Goal: Information Seeking & Learning: Check status

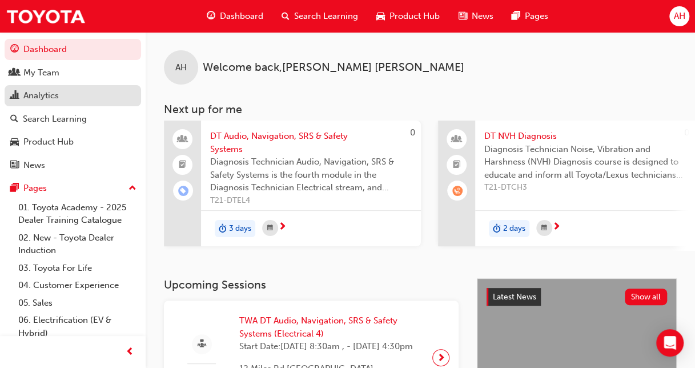
click at [55, 94] on div "Analytics" at bounding box center [40, 95] width 35 height 13
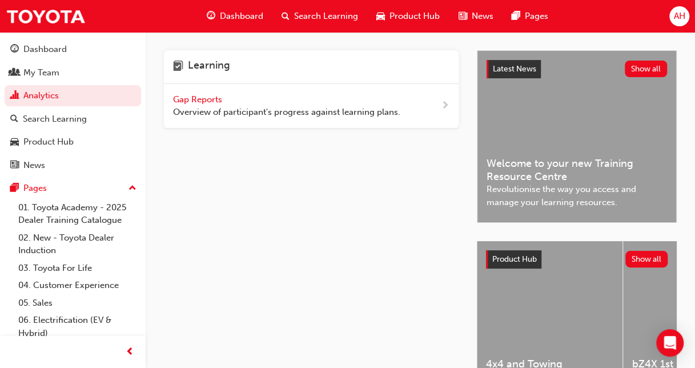
click at [187, 96] on span "Gap Reports" at bounding box center [198, 99] width 51 height 10
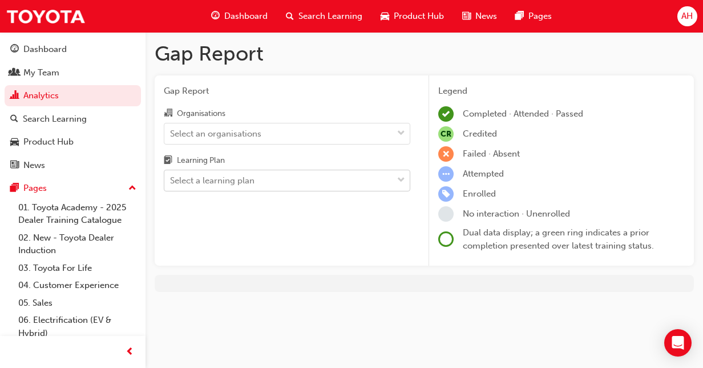
drag, startPoint x: 187, startPoint y: 96, endPoint x: 258, endPoint y: 174, distance: 105.5
click at [258, 174] on div "Select a learning plan" at bounding box center [278, 181] width 228 height 20
click at [171, 175] on input "Learning Plan Select a learning plan" at bounding box center [170, 180] width 1 height 10
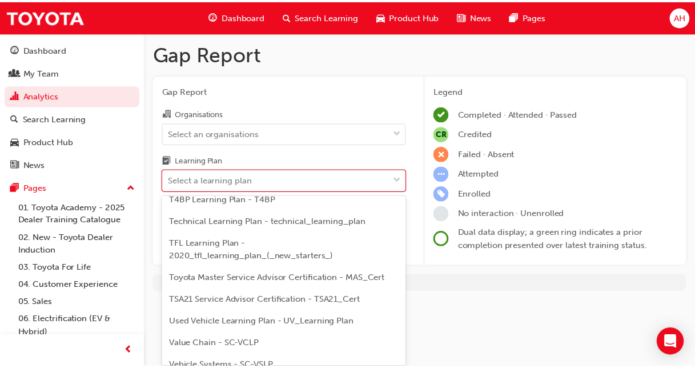
scroll to position [570, 0]
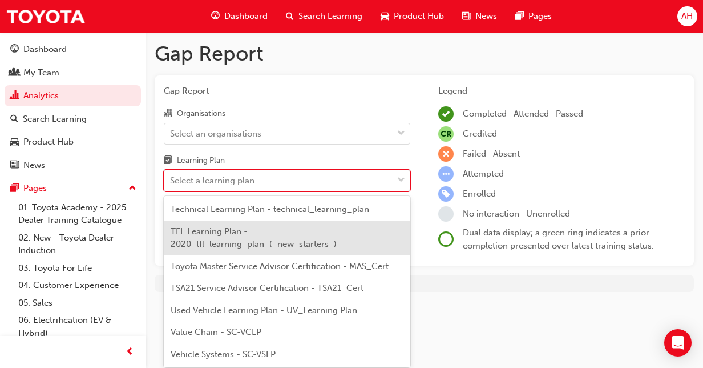
click at [310, 244] on span "TFL Learning Plan - 2020_tfl_learning_plan_(_new_starters_)" at bounding box center [254, 237] width 166 height 23
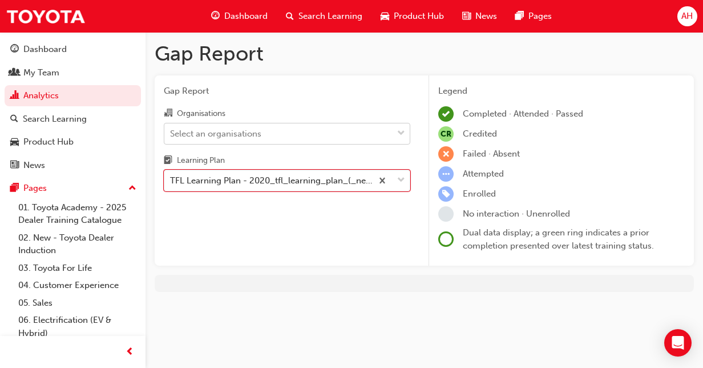
click at [362, 144] on div "Organisations Select an organisations Learning Plan option TFL Learning Plan - …" at bounding box center [287, 148] width 247 height 85
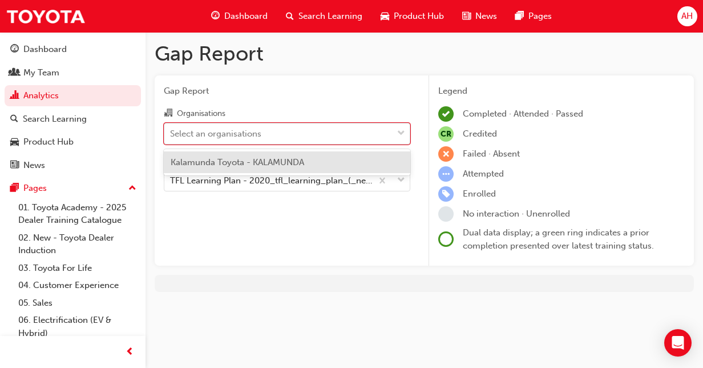
click at [362, 135] on div "Select an organisations" at bounding box center [278, 133] width 228 height 20
click at [171, 135] on input "Organisations option Kalamunda Toyota - KALAMUNDA focused, 1 of 1. 1 result ava…" at bounding box center [170, 133] width 1 height 10
click at [331, 151] on div "Kalamunda Toyota - KALAMUNDA" at bounding box center [287, 162] width 247 height 22
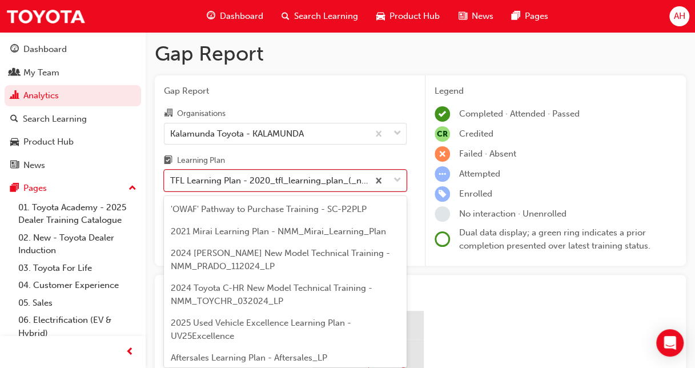
click at [260, 179] on div "TFL Learning Plan - 2020_tfl_learning_plan_(_new_starters_)" at bounding box center [269, 180] width 199 height 13
click at [171, 179] on input "Learning Plan option TFL Learning Plan - 2020_tfl_learning_plan_(_new_starters_…" at bounding box center [170, 180] width 1 height 10
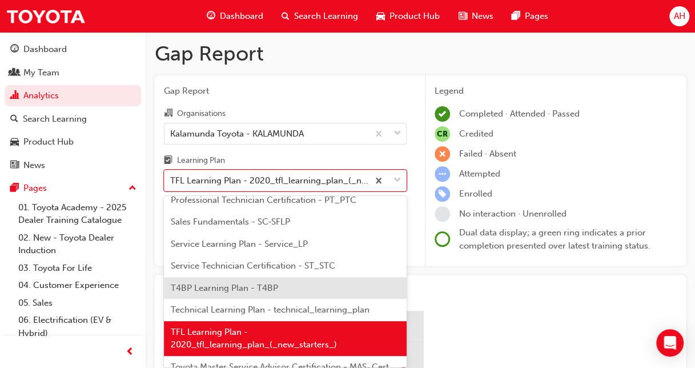
click at [259, 279] on div "T4BP Learning Plan - T4BP" at bounding box center [285, 288] width 243 height 22
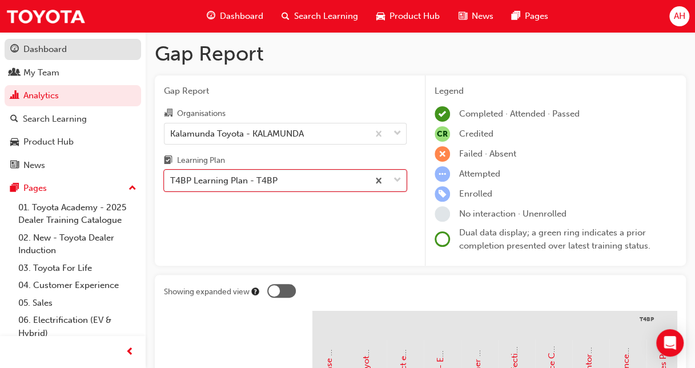
click at [75, 50] on div "Dashboard" at bounding box center [72, 49] width 125 height 14
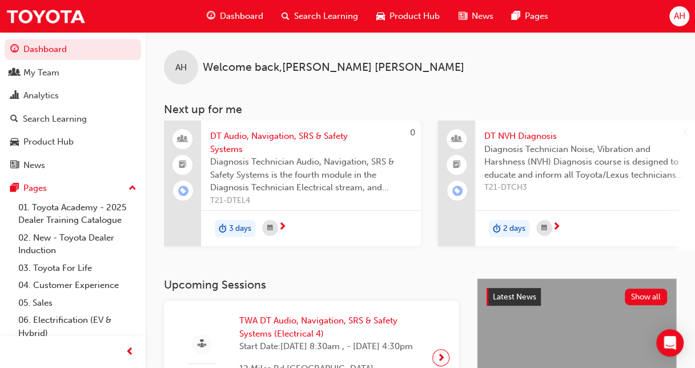
click at [677, 15] on span "AH" at bounding box center [678, 16] width 11 height 13
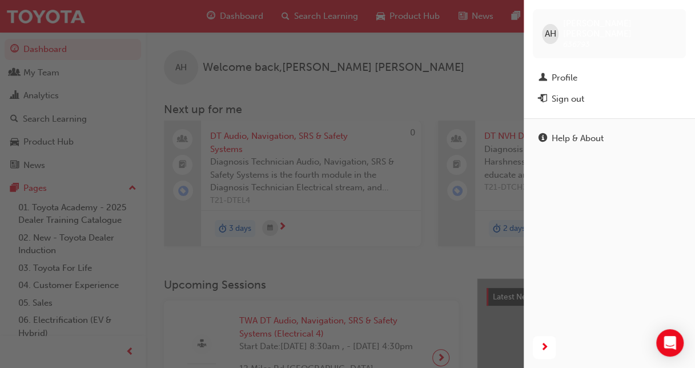
click at [677, 15] on div "AH [PERSON_NAME] 636793" at bounding box center [609, 33] width 153 height 49
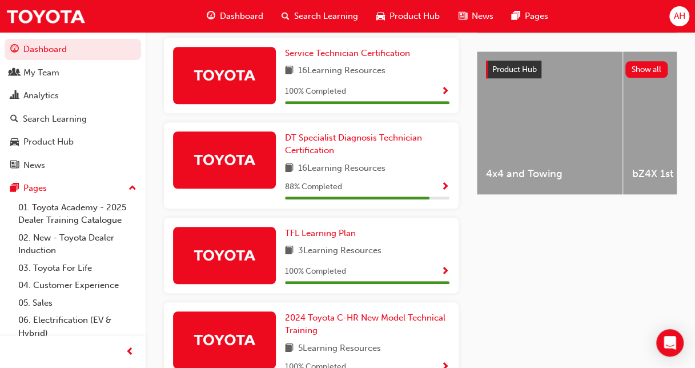
scroll to position [411, 0]
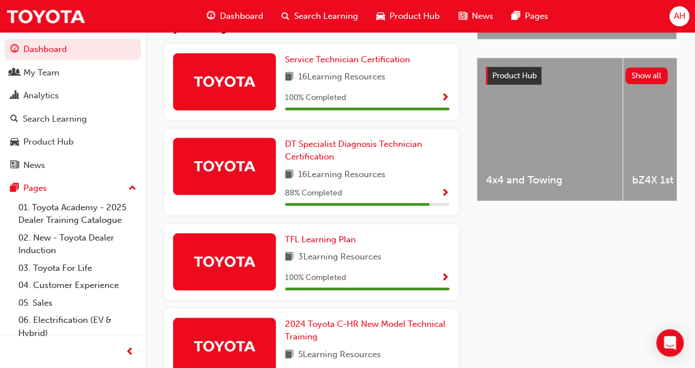
click at [445, 196] on span "Show Progress" at bounding box center [445, 193] width 9 height 10
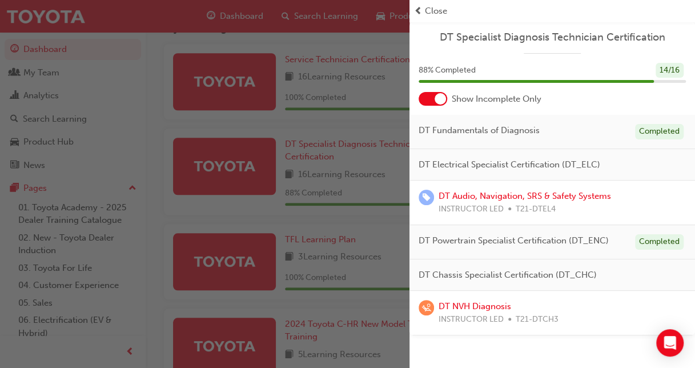
click at [427, 96] on div at bounding box center [432, 99] width 29 height 14
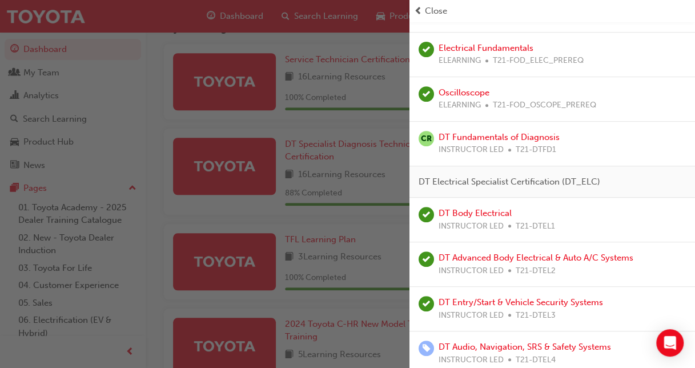
scroll to position [224, 0]
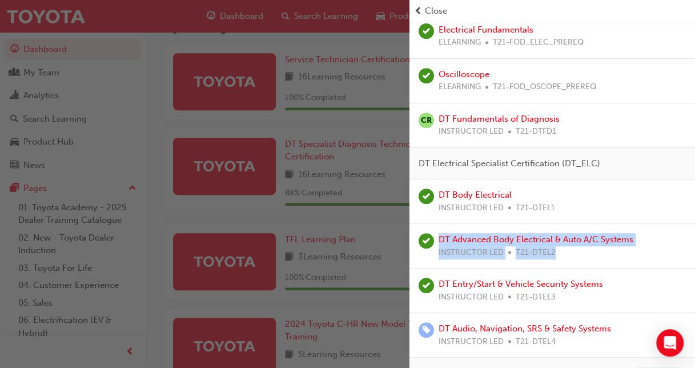
drag, startPoint x: 428, startPoint y: 242, endPoint x: 425, endPoint y: 283, distance: 41.2
click at [425, 283] on div "DT Body Electrical INSTRUCTOR LED T21-DTEL1 DT Advanced Body Electrical & Auto …" at bounding box center [551, 268] width 285 height 178
drag, startPoint x: 425, startPoint y: 283, endPoint x: 423, endPoint y: 303, distance: 20.0
click at [423, 303] on div "DT Entry/Start & Vehicle Security Systems INSTRUCTOR LED T21-DTEL3" at bounding box center [551, 290] width 285 height 45
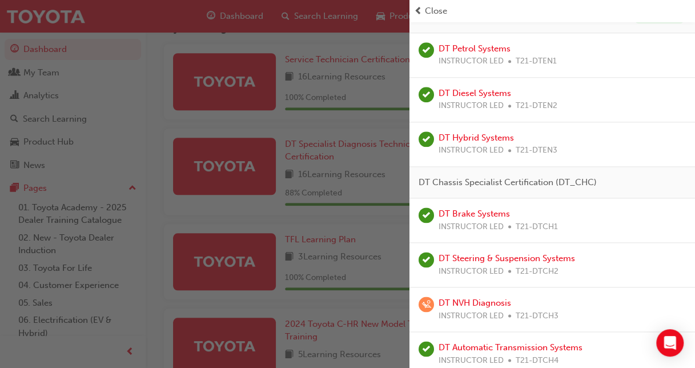
scroll to position [587, 0]
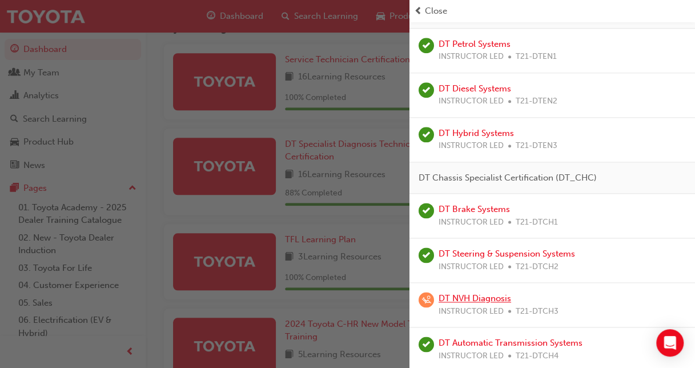
click at [460, 293] on link "DT NVH Diagnosis" at bounding box center [474, 298] width 72 height 10
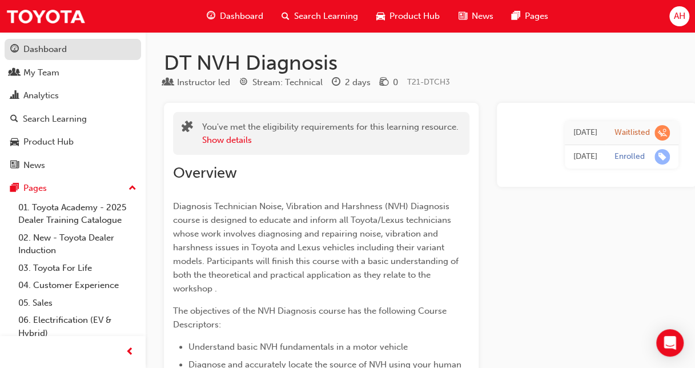
click at [49, 43] on div "Dashboard" at bounding box center [44, 49] width 43 height 13
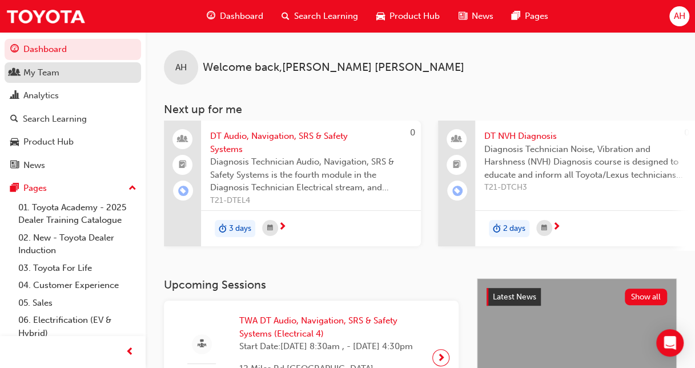
click at [49, 70] on div "My Team" at bounding box center [41, 72] width 36 height 13
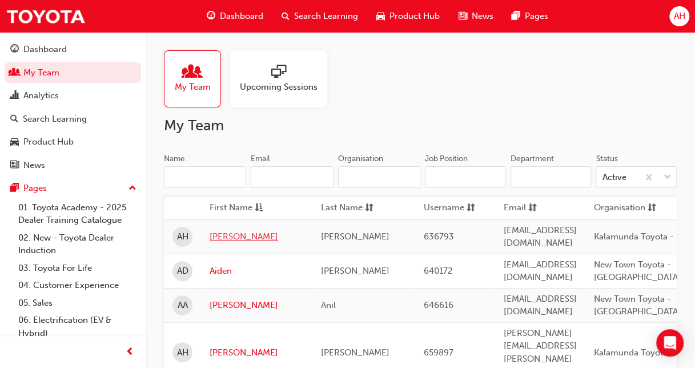
click at [215, 232] on link "[PERSON_NAME]" at bounding box center [256, 236] width 94 height 13
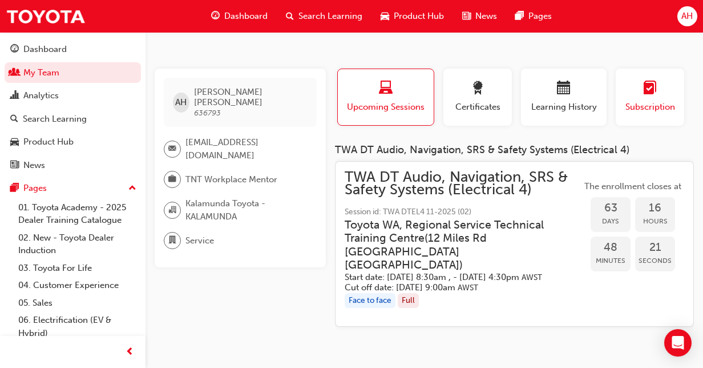
click at [648, 104] on span "Subscription" at bounding box center [649, 106] width 51 height 13
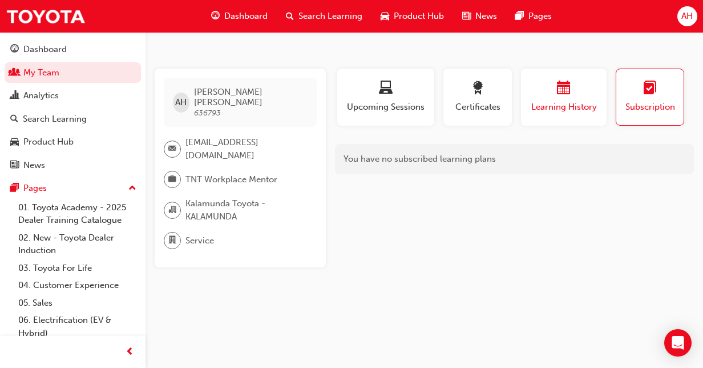
click at [565, 105] on span "Learning History" at bounding box center [564, 106] width 68 height 13
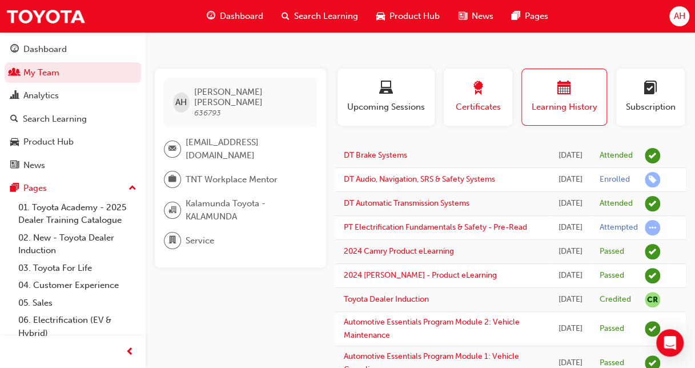
click at [482, 115] on button "Certificates" at bounding box center [477, 96] width 68 height 57
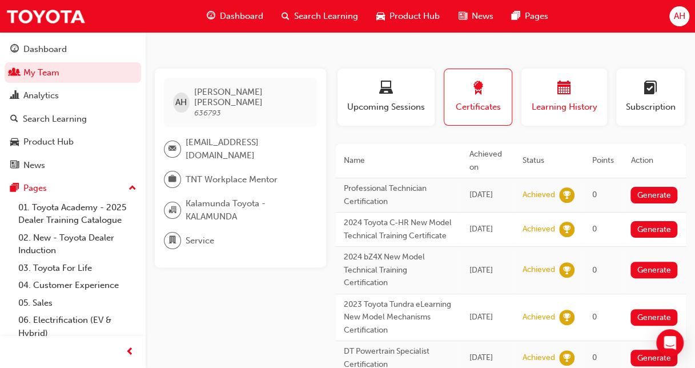
click at [549, 84] on div "button" at bounding box center [564, 90] width 68 height 18
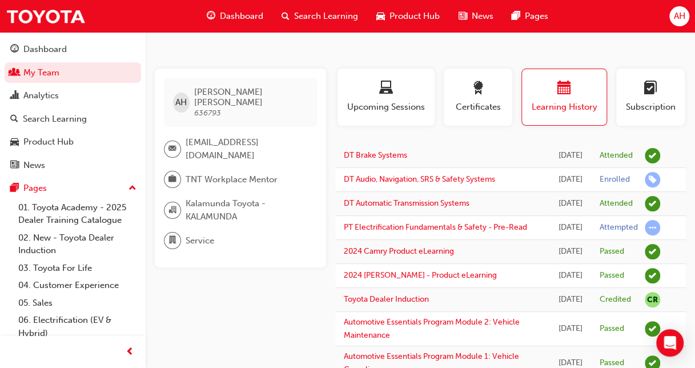
scroll to position [1546, 0]
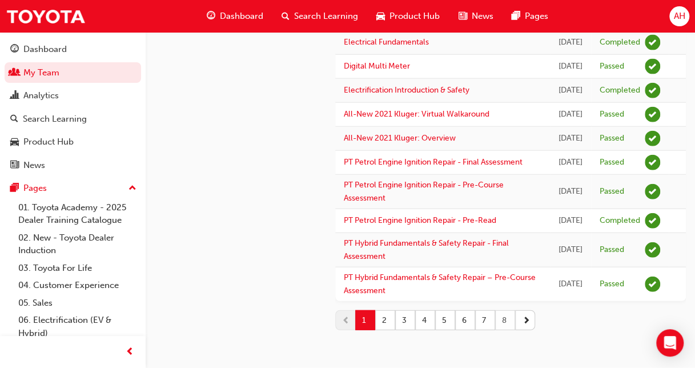
click at [498, 317] on button "8" at bounding box center [505, 320] width 20 height 20
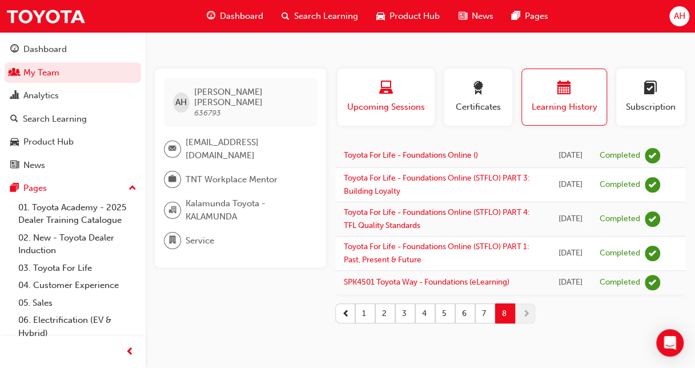
click at [376, 90] on div "button" at bounding box center [386, 90] width 80 height 18
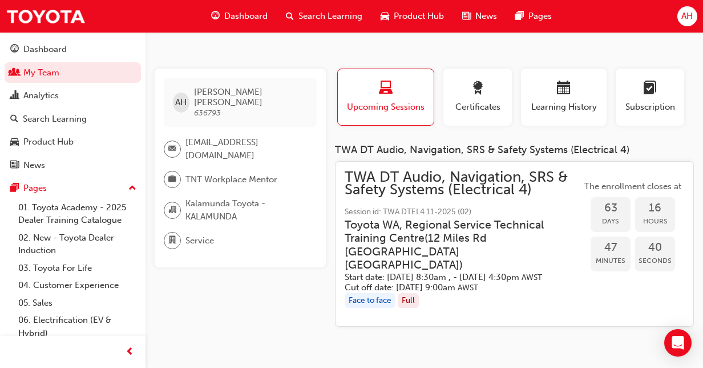
click at [75, 38] on button "Dashboard My Team Analytics Search Learning Product Hub News Pages" at bounding box center [73, 107] width 136 height 141
click at [75, 46] on div "Dashboard" at bounding box center [72, 49] width 125 height 14
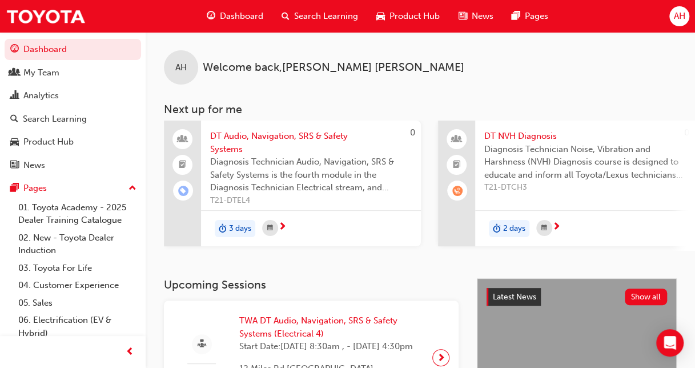
click at [445, 48] on div "AH Welcome back , [PERSON_NAME]" at bounding box center [420, 58] width 549 height 53
